Goal: Check status: Check status

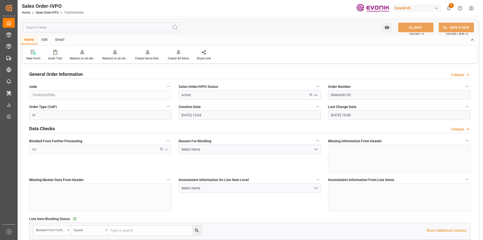
scroll to position [176, 0]
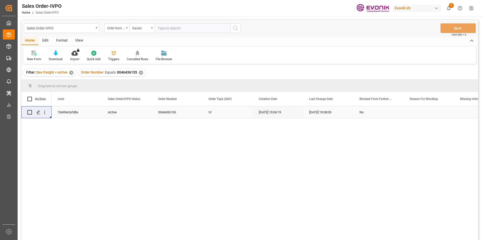
click at [140, 73] on div "✕" at bounding box center [141, 72] width 4 height 4
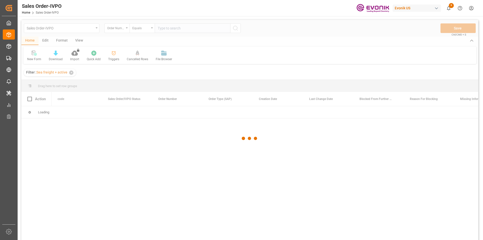
click at [189, 30] on div at bounding box center [249, 138] width 457 height 237
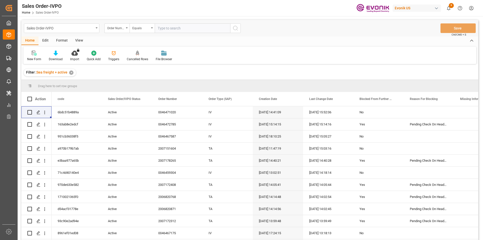
click at [184, 27] on input "text" at bounding box center [193, 28] width 76 height 10
paste input "0046465563"
type input "0046465563"
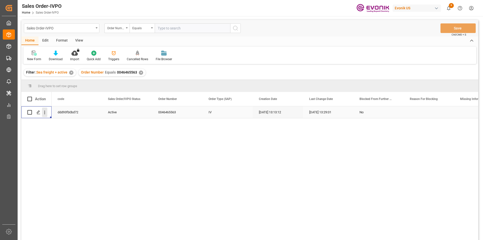
click at [43, 113] on icon "open menu" at bounding box center [44, 112] width 5 height 5
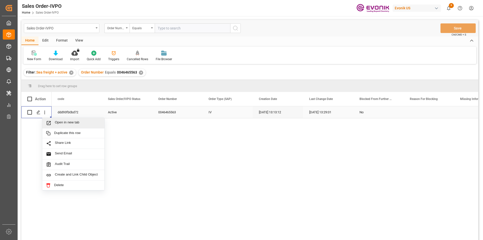
click at [82, 122] on span "Open in new tab" at bounding box center [78, 122] width 46 height 5
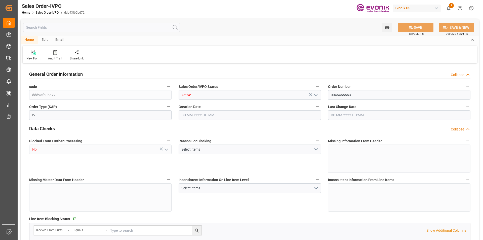
type input "BEANR"
type input "0"
type input "1"
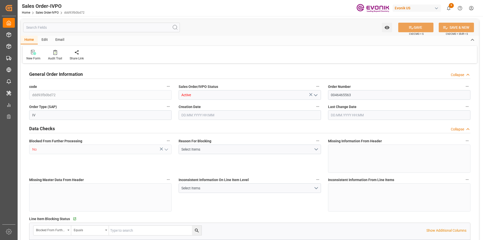
type input "5290"
type input "7.2329"
type input "17000"
type input "30"
type input "28.07.2025 13:13"
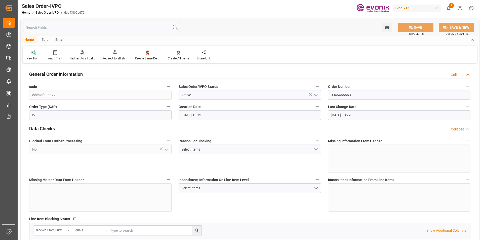
type input "03.09.2025 13:29"
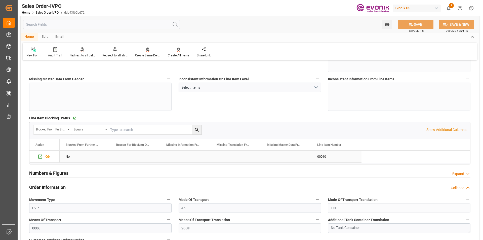
scroll to position [176, 0]
